Goal: Navigation & Orientation: Find specific page/section

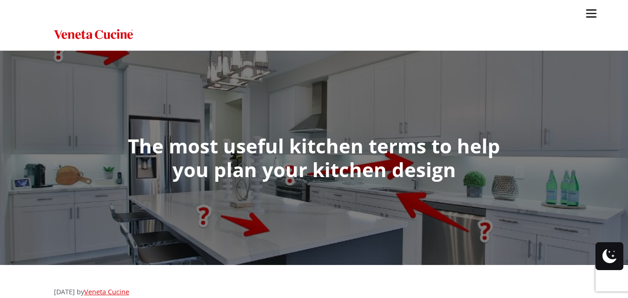
click at [84, 36] on img "Site" at bounding box center [93, 34] width 79 height 13
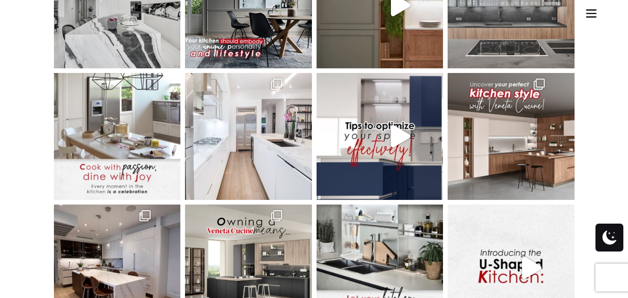
scroll to position [3388, 0]
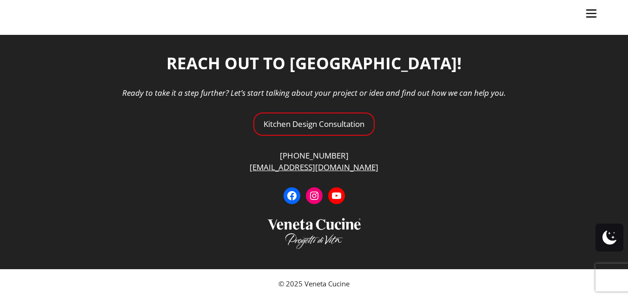
drag, startPoint x: 334, startPoint y: 165, endPoint x: 251, endPoint y: 158, distance: 83.6
click at [251, 158] on ul "Kitchens Projects Other Products Bathrooms Closets Italian Doors About Blog Con…" at bounding box center [314, 149] width 628 height 298
drag, startPoint x: 269, startPoint y: 168, endPoint x: 339, endPoint y: 166, distance: 70.2
click at [339, 166] on ul "Kitchens Projects Other Products Bathrooms Closets Italian Doors About Blog Con…" at bounding box center [314, 149] width 628 height 298
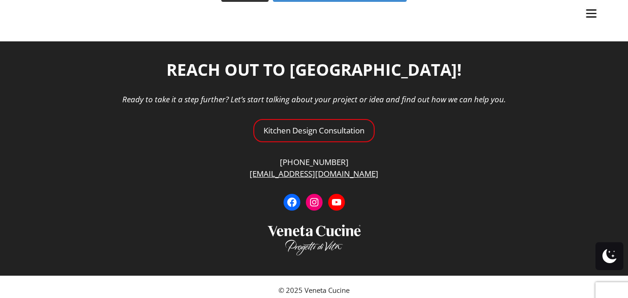
drag, startPoint x: 340, startPoint y: 185, endPoint x: 201, endPoint y: 190, distance: 139.5
click at [201, 190] on ul "Kitchens Projects Other Products Bathrooms Closets Italian Doors About Blog Con…" at bounding box center [314, 149] width 628 height 298
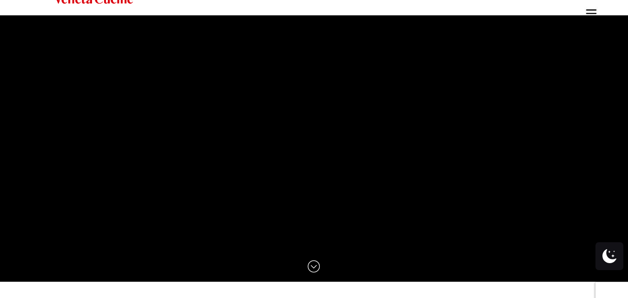
scroll to position [0, 0]
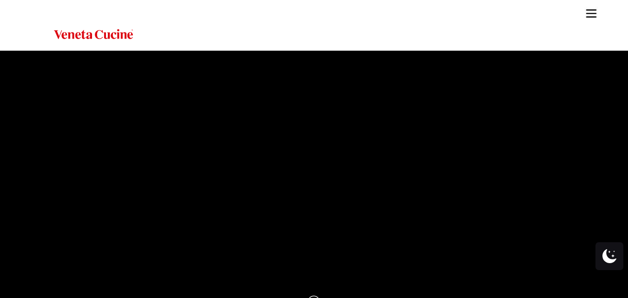
click at [394, 195] on video at bounding box center [314, 184] width 628 height 266
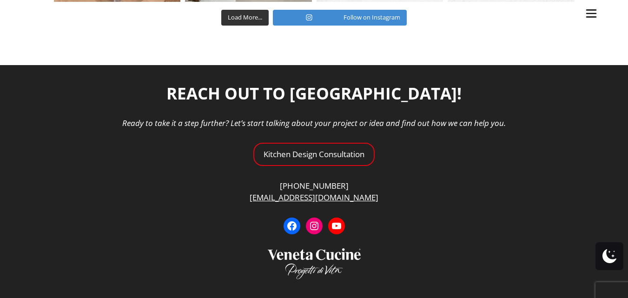
scroll to position [3407, 0]
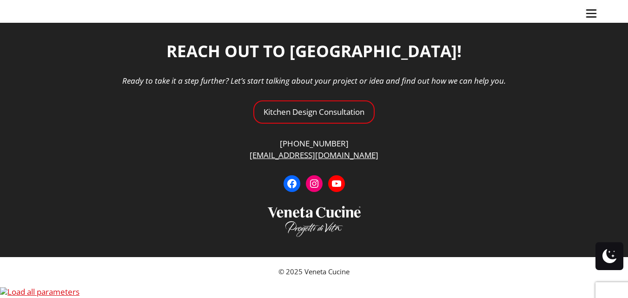
drag, startPoint x: 363, startPoint y: 165, endPoint x: 273, endPoint y: 164, distance: 90.2
click at [273, 164] on ul "Kitchens Projects Other Products Bathrooms Closets Italian Doors About Blog Con…" at bounding box center [314, 149] width 628 height 298
click at [437, 157] on ul "Kitchens Projects Other Products Bathrooms Closets Italian Doors About Blog Con…" at bounding box center [314, 149] width 628 height 298
